Goal: Task Accomplishment & Management: Manage account settings

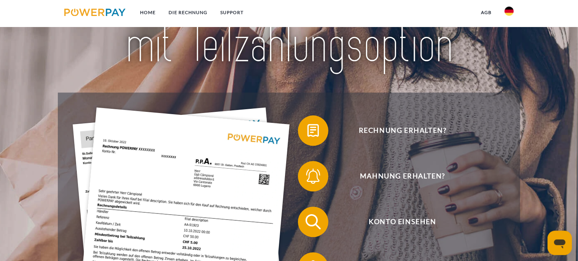
scroll to position [80, 0]
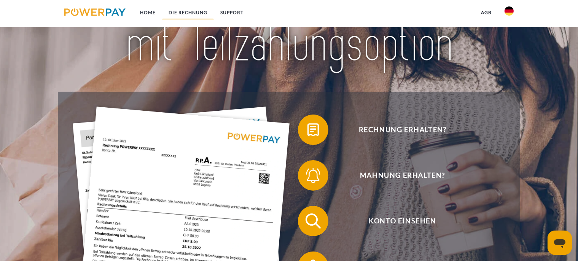
click at [188, 11] on link "DIE RECHNUNG" at bounding box center [188, 13] width 52 height 14
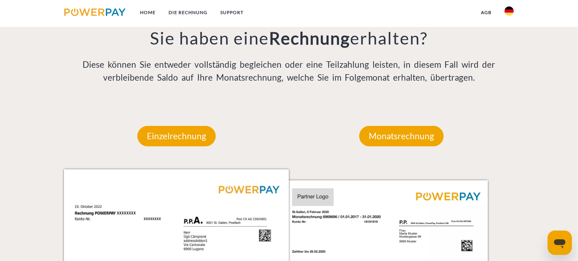
scroll to position [650, 0]
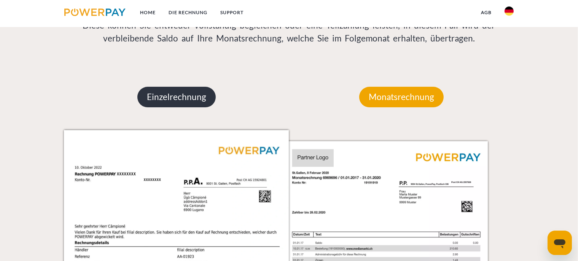
click at [165, 98] on p "Einzelrechnung" at bounding box center [176, 97] width 78 height 21
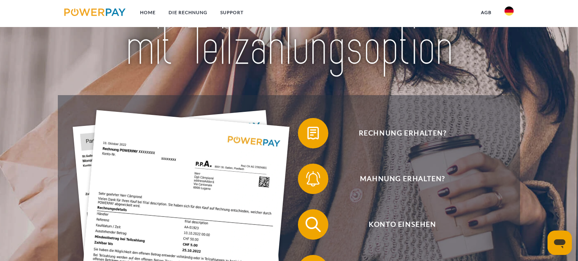
scroll to position [80, 0]
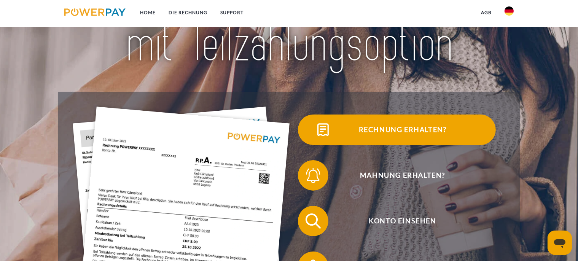
click at [392, 128] on span "Rechnung erhalten?" at bounding box center [403, 130] width 187 height 30
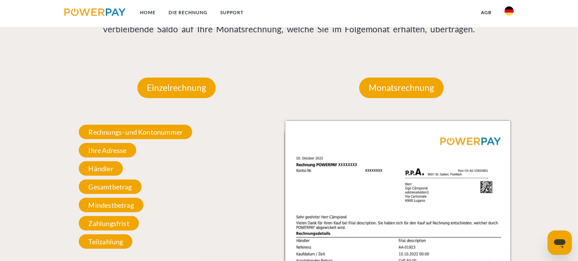
scroll to position [683, 0]
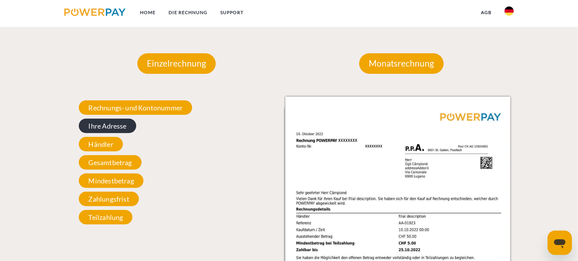
click at [105, 126] on span "Ihre Adresse" at bounding box center [107, 126] width 57 height 14
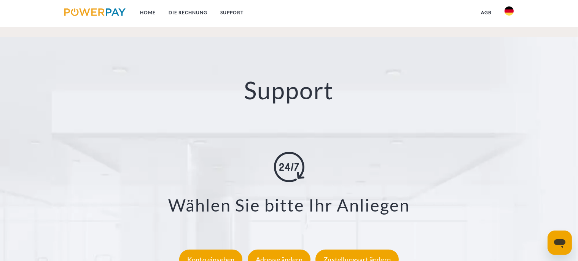
scroll to position [1367, 0]
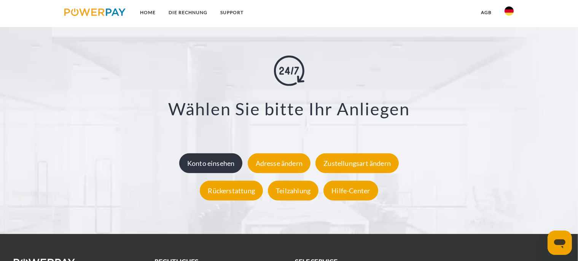
click at [211, 162] on div "Konto einsehen" at bounding box center [211, 163] width 64 height 20
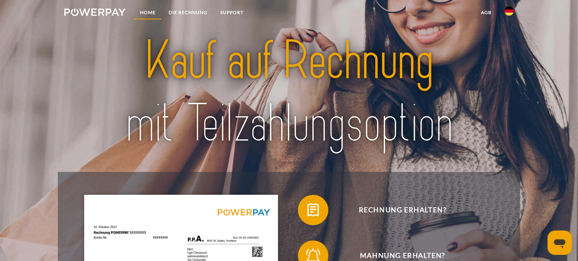
click at [145, 10] on link "Home" at bounding box center [148, 13] width 29 height 14
click at [187, 11] on link "DIE RECHNUNG" at bounding box center [188, 13] width 52 height 14
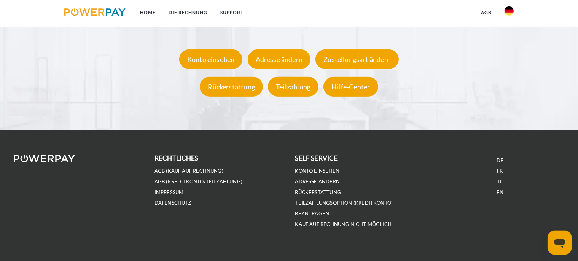
scroll to position [1481, 0]
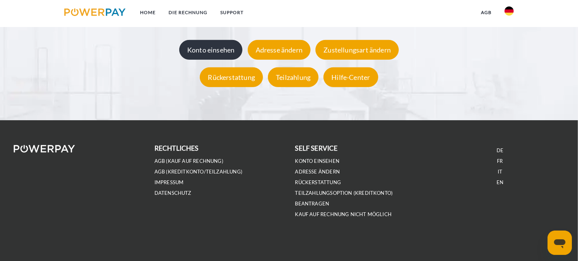
click at [210, 50] on div "Konto einsehen" at bounding box center [211, 50] width 64 height 20
